Goal: Ask a question

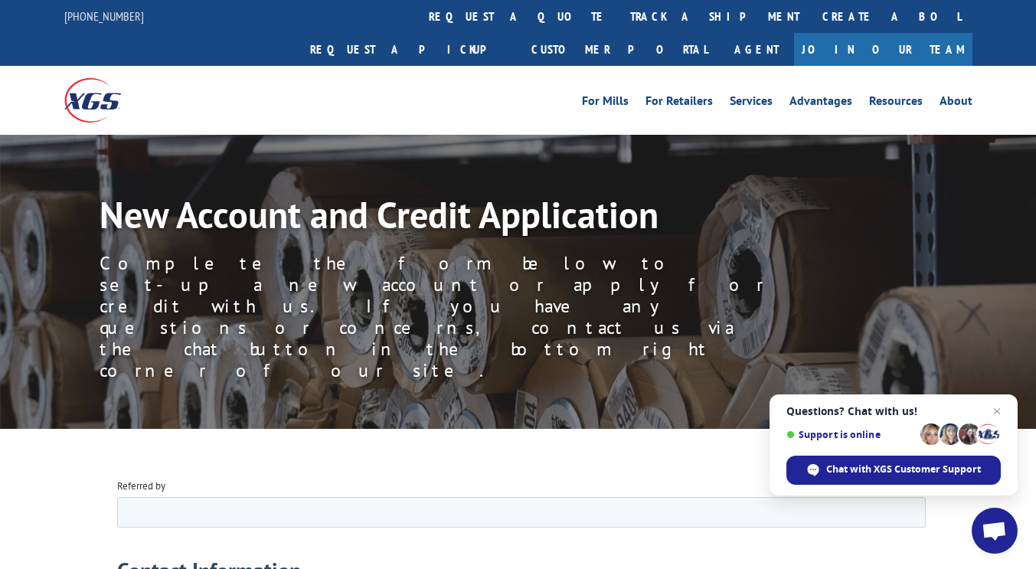
scroll to position [87, 0]
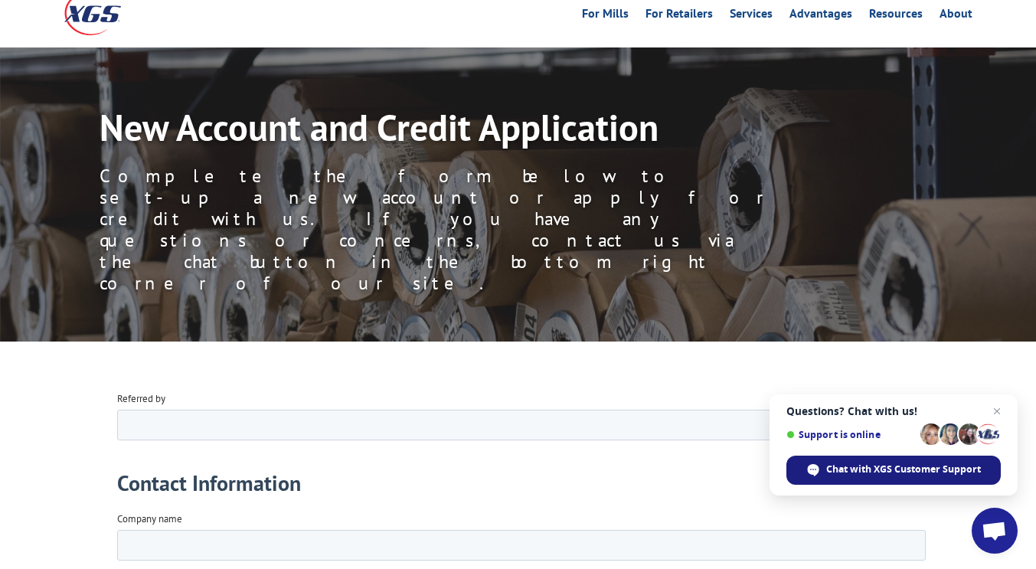
click at [841, 474] on span "Chat with XGS Customer Support" at bounding box center [903, 470] width 155 height 14
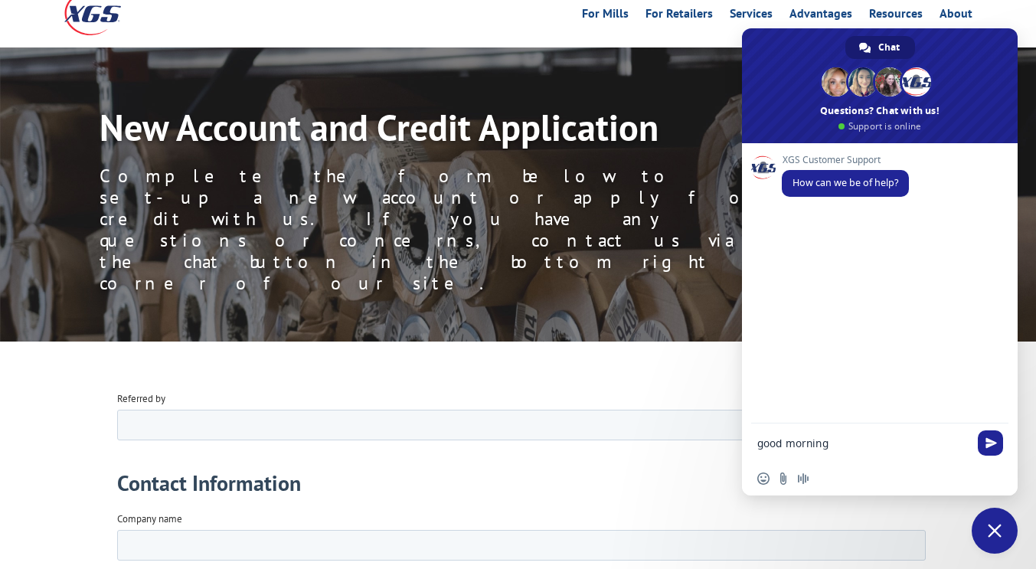
type textarea "good morning"
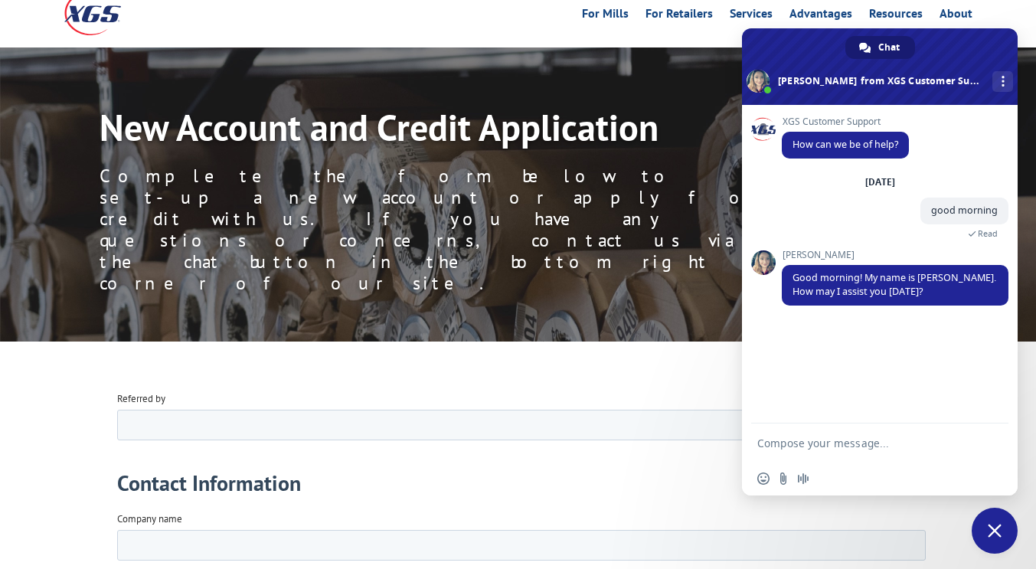
click at [801, 442] on textarea "Compose your message..." at bounding box center [863, 444] width 211 height 14
paste textarea "there is an issue between your company and our factoring support , i never invo…"
type textarea "there is an issue between your company and our factoring support , i never invo…"
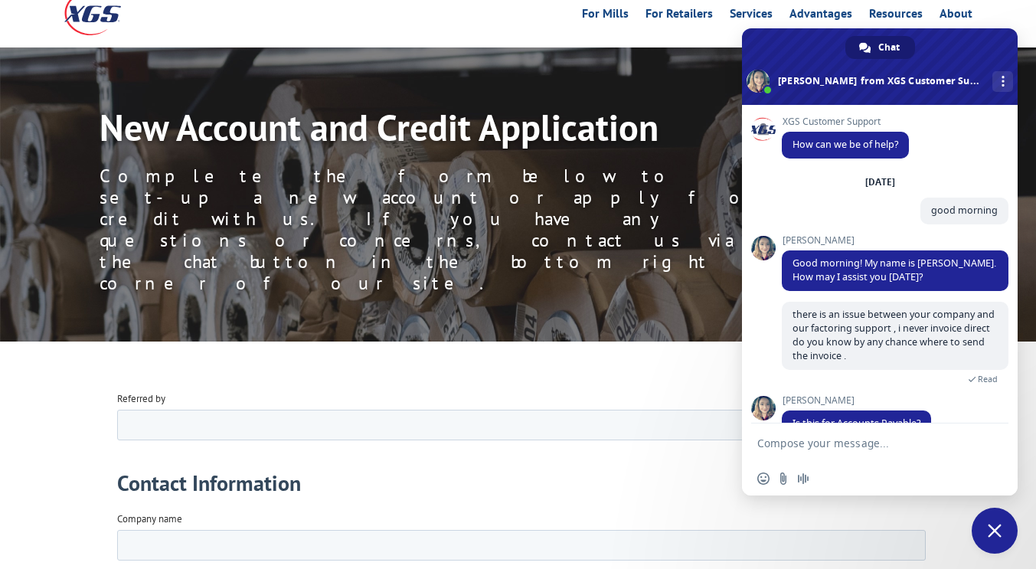
scroll to position [80, 0]
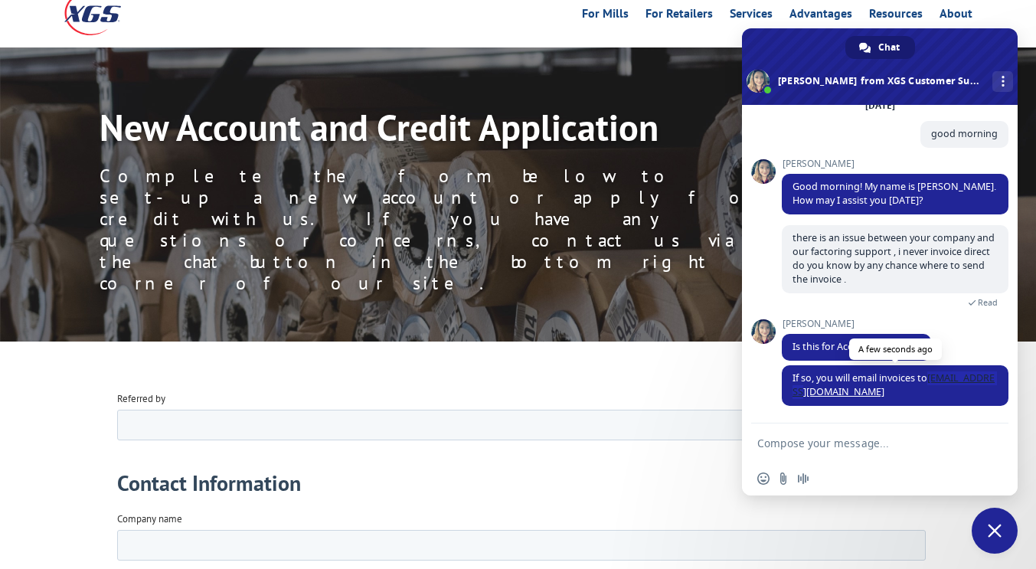
drag, startPoint x: 931, startPoint y: 378, endPoint x: 951, endPoint y: 391, distance: 22.7
click at [951, 391] on span "If so, you will email invoices to [EMAIL_ADDRESS][DOMAIN_NAME]" at bounding box center [895, 385] width 227 height 41
copy link "[EMAIL_ADDRESS][DOMAIN_NAME]"
click at [863, 281] on span "there is an issue between your company and our factoring support , i never invo…" at bounding box center [894, 258] width 202 height 54
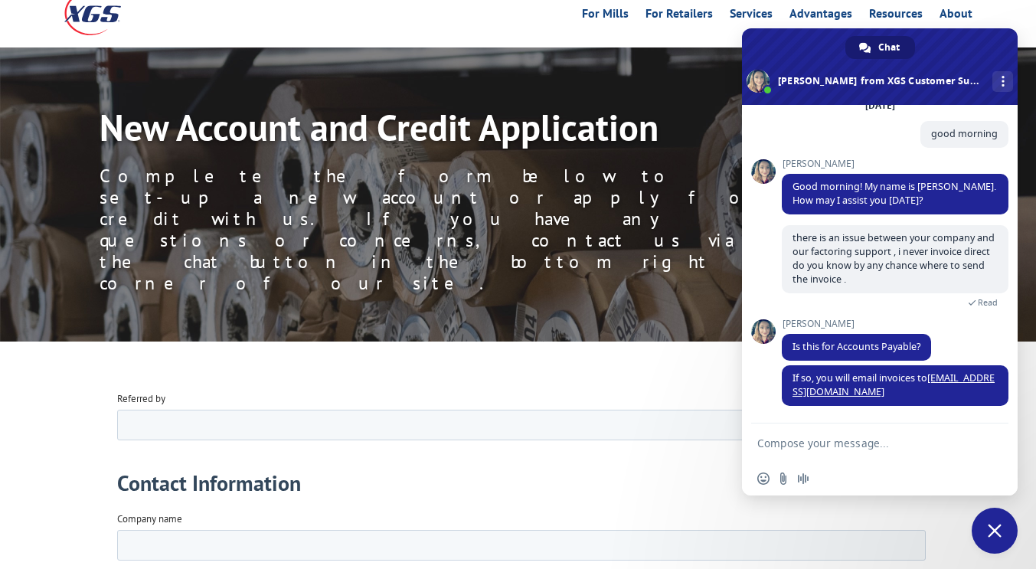
click at [833, 463] on div "Insert an emoji Send a file Audio message" at bounding box center [880, 479] width 276 height 34
click at [828, 439] on textarea "Compose your message..." at bounding box center [863, 444] width 211 height 14
type textarea "yes account payable"
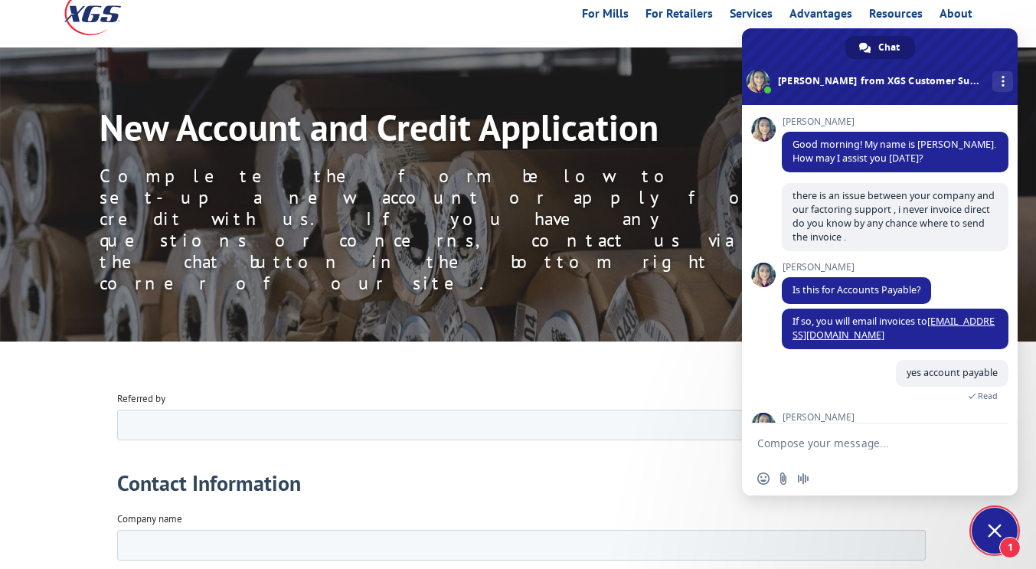
scroll to position [186, 0]
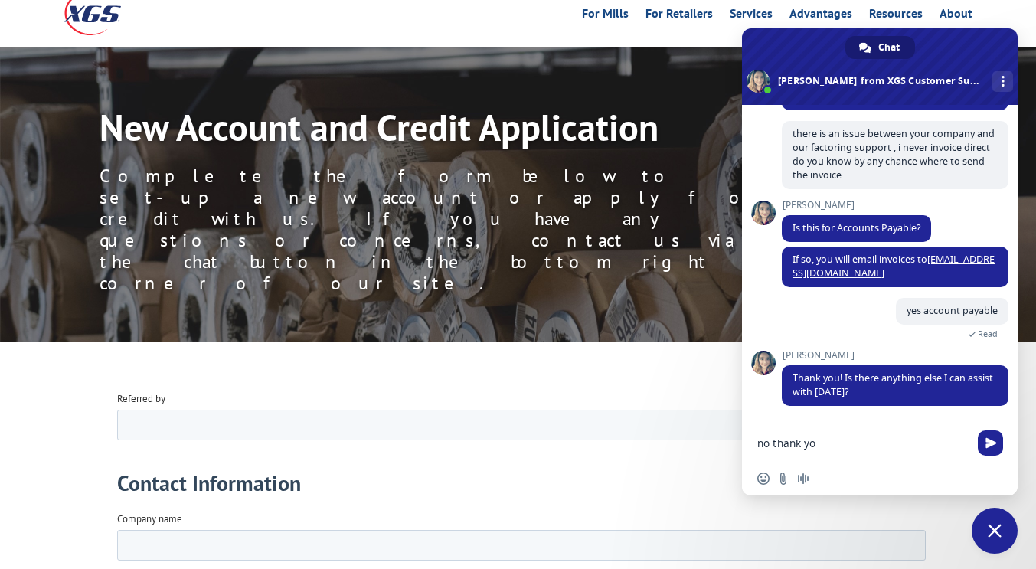
type textarea "no thank you"
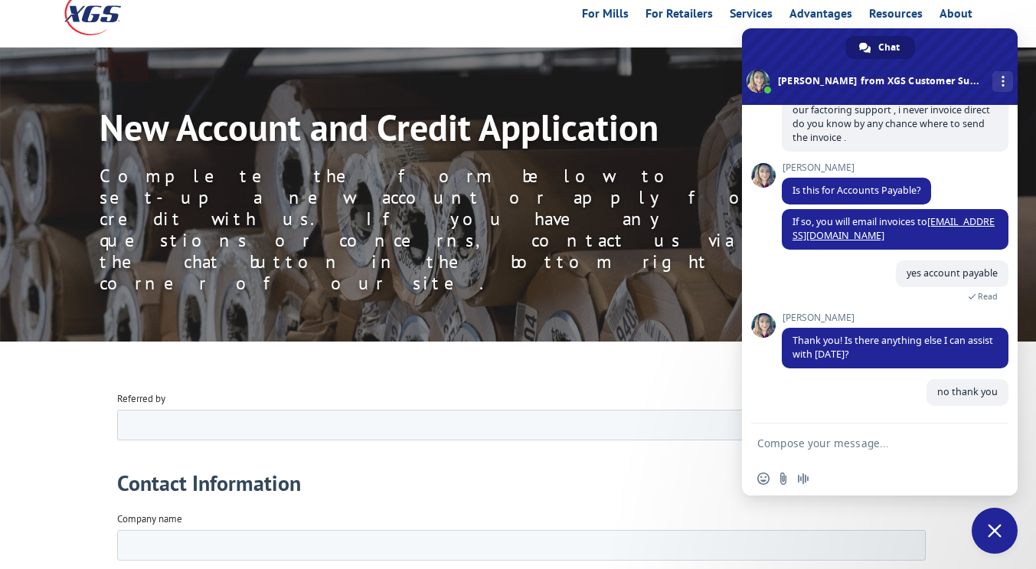
scroll to position [224, 0]
